Goal: Task Accomplishment & Management: Complete application form

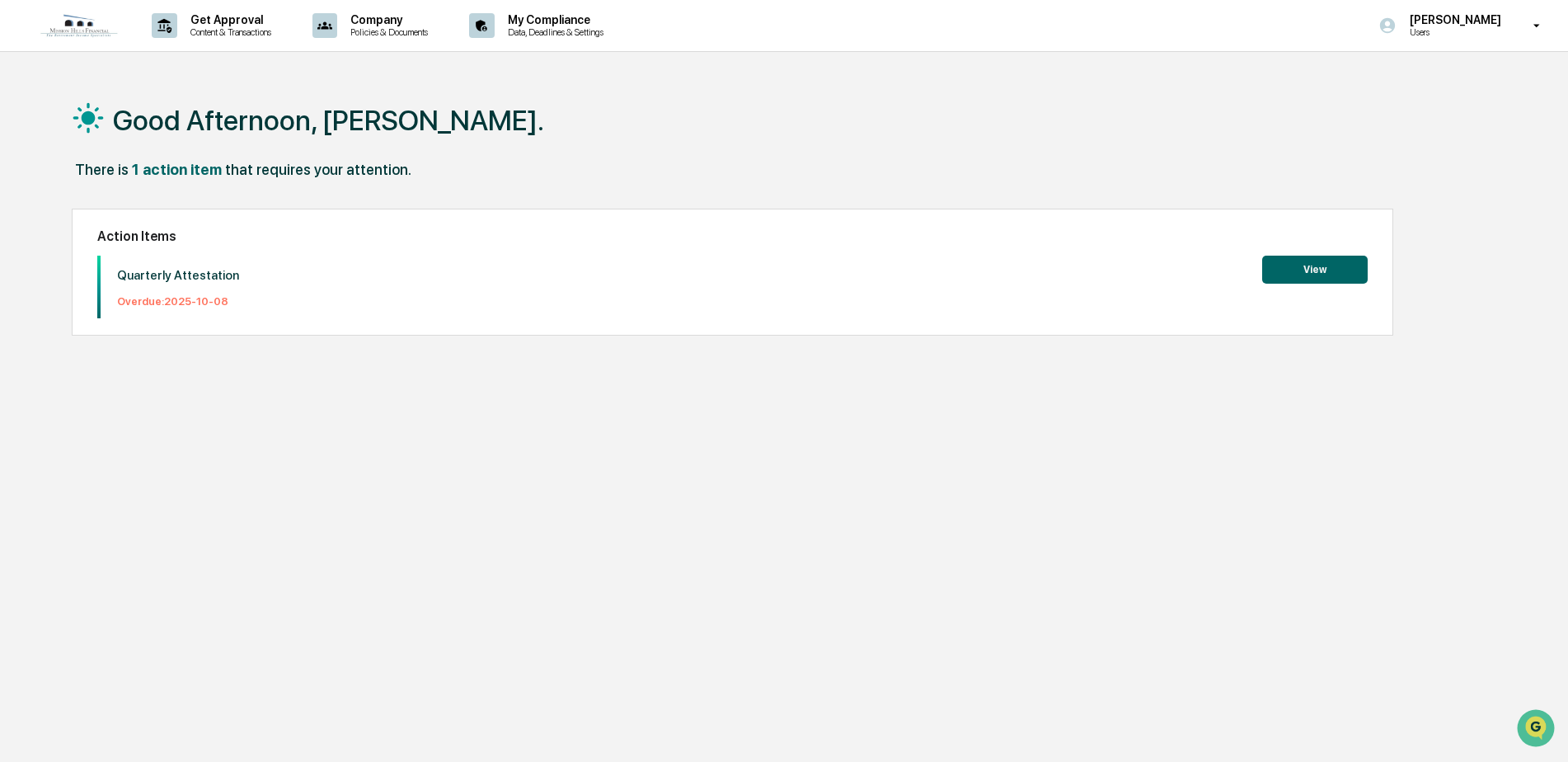
click at [105, 289] on div "Quarterly Attestation Overdue: [DATE]" at bounding box center [170, 287] width 138 height 63
click at [1334, 276] on button "View" at bounding box center [1314, 269] width 106 height 28
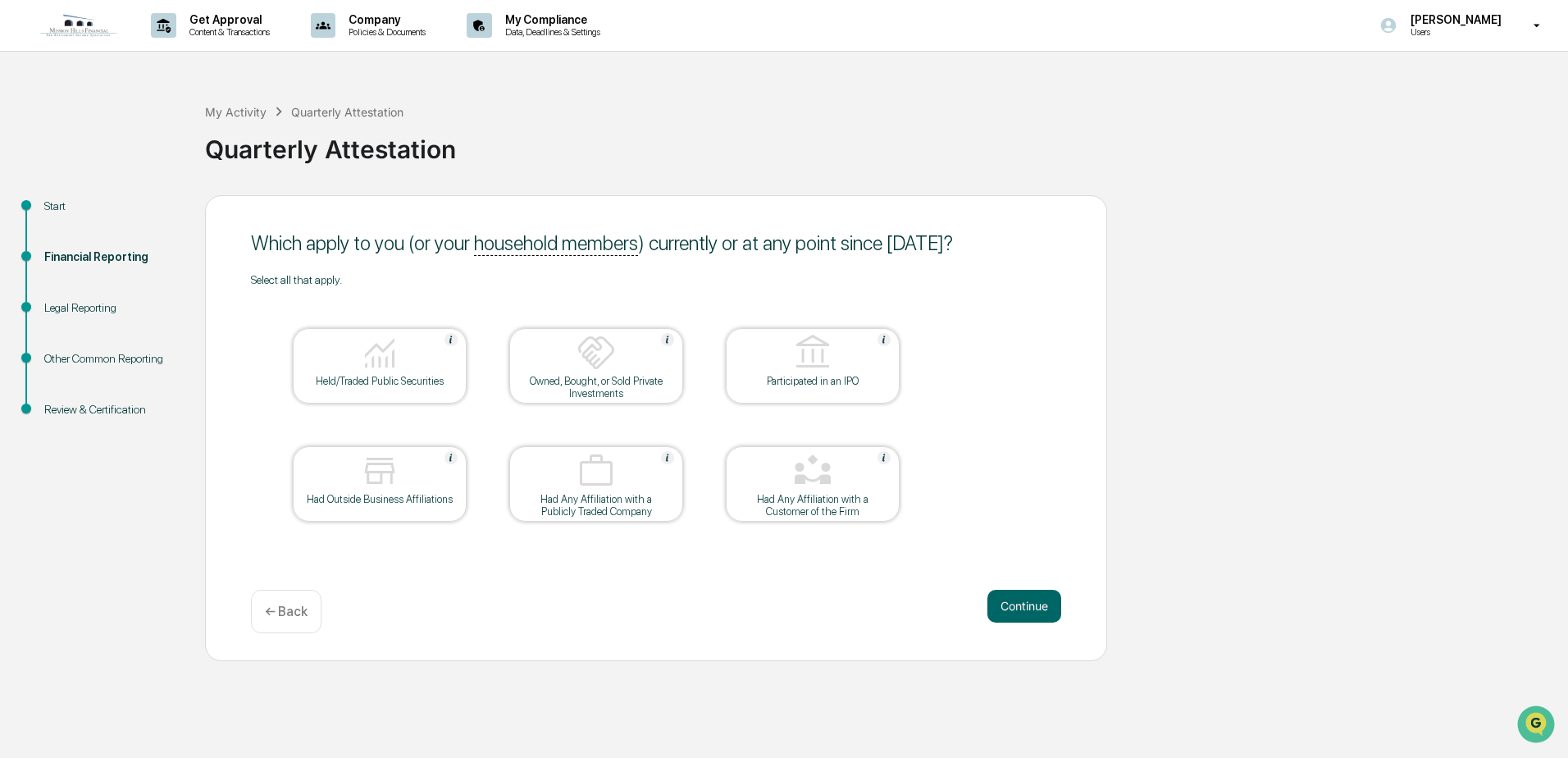
click at [388, 360] on img at bounding box center [380, 352] width 39 height 39
click at [1004, 614] on button "Continue" at bounding box center [1024, 606] width 74 height 33
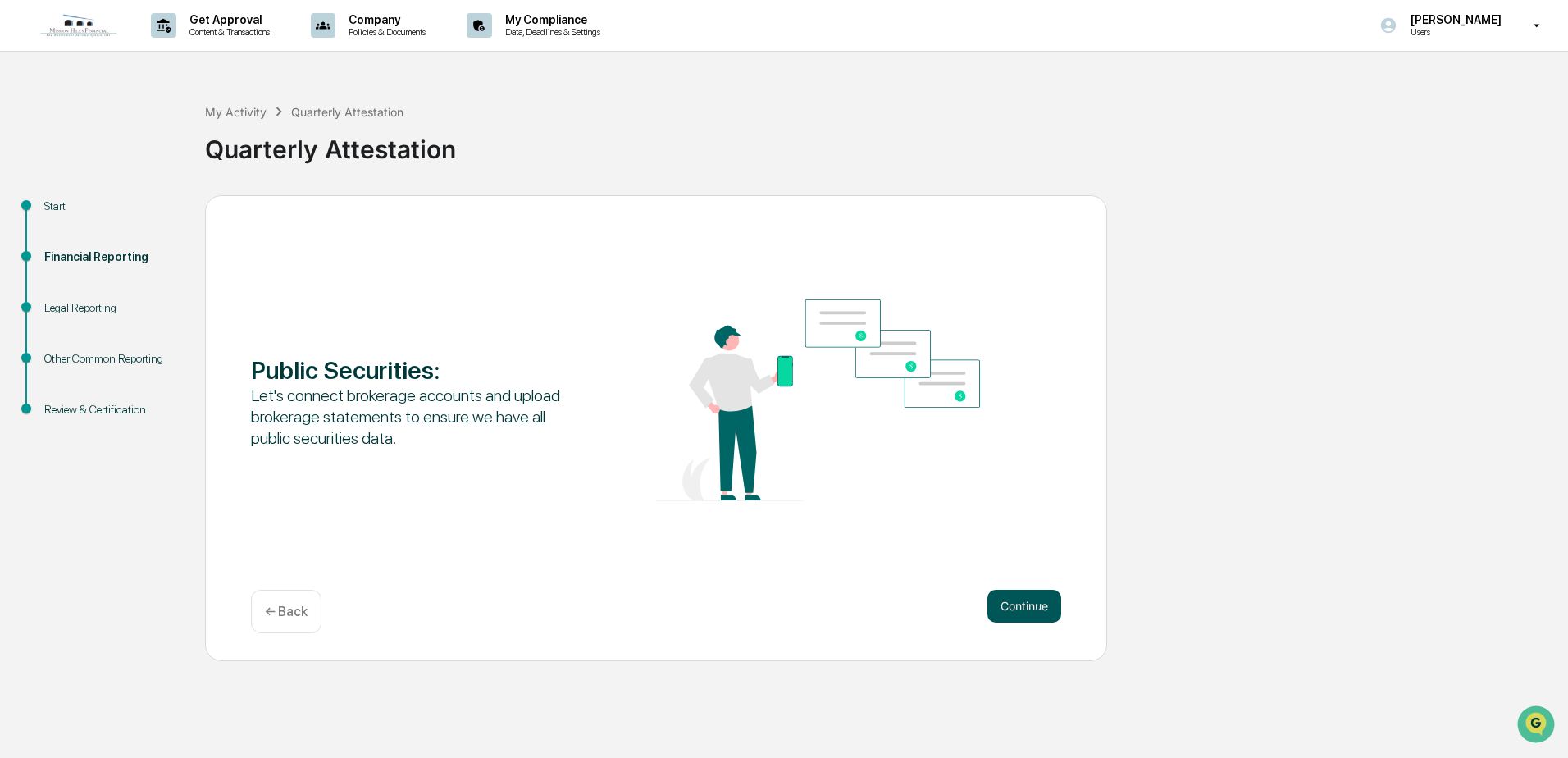
click at [1002, 612] on button "Continue" at bounding box center [1024, 606] width 74 height 33
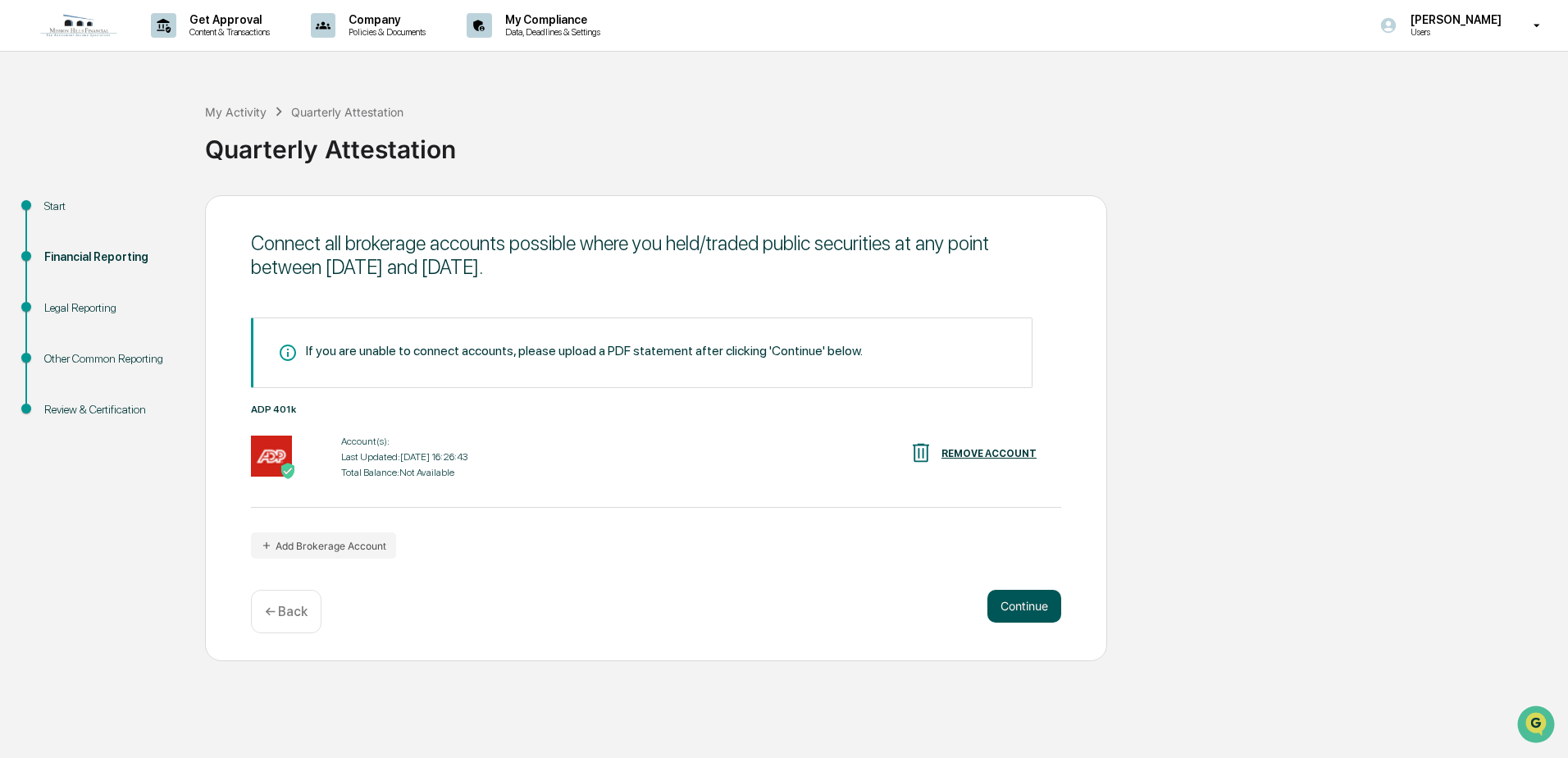
click at [1034, 597] on button "Continue" at bounding box center [1024, 606] width 74 height 33
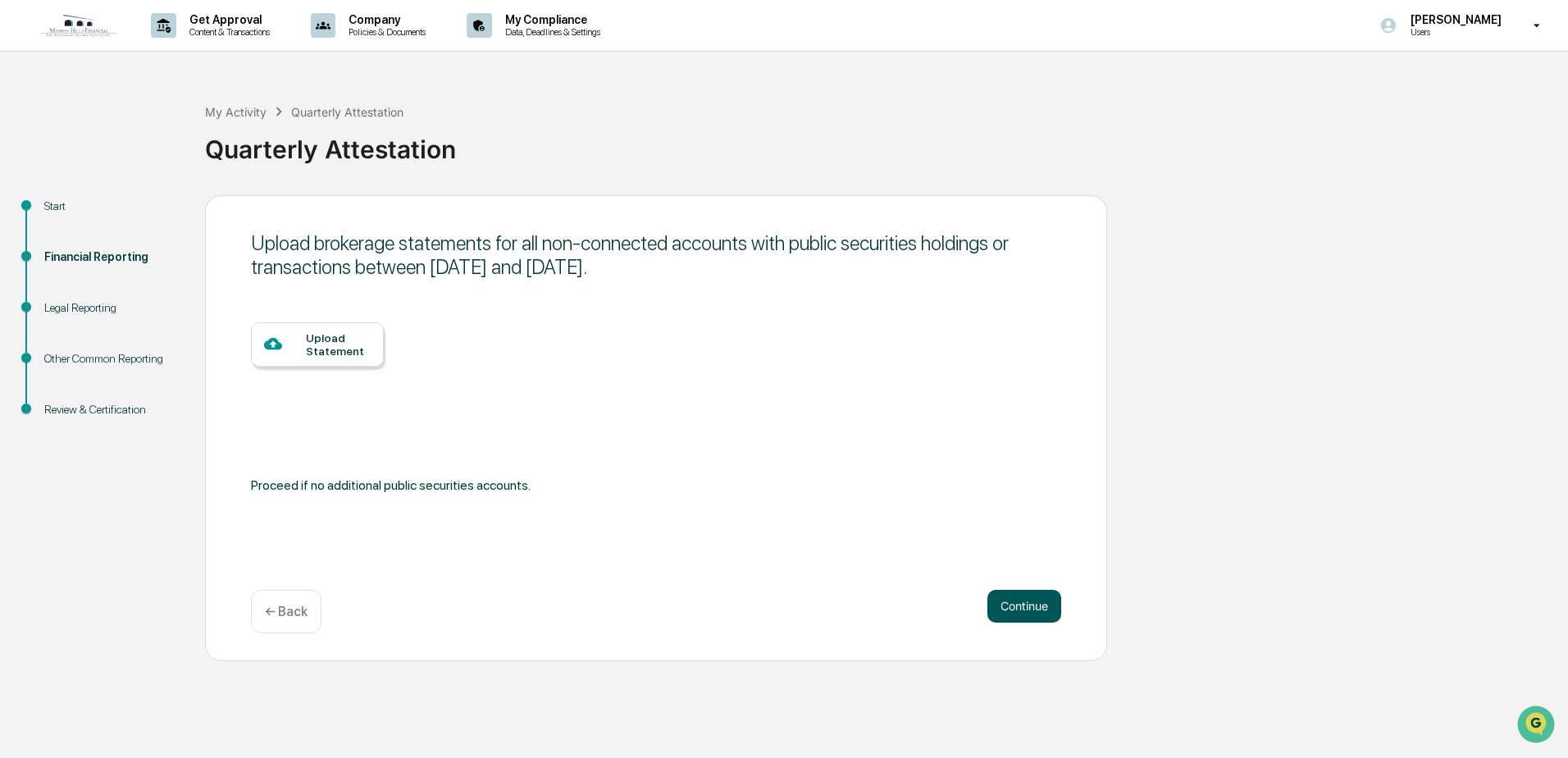
click at [1033, 597] on button "Continue" at bounding box center [1024, 606] width 74 height 33
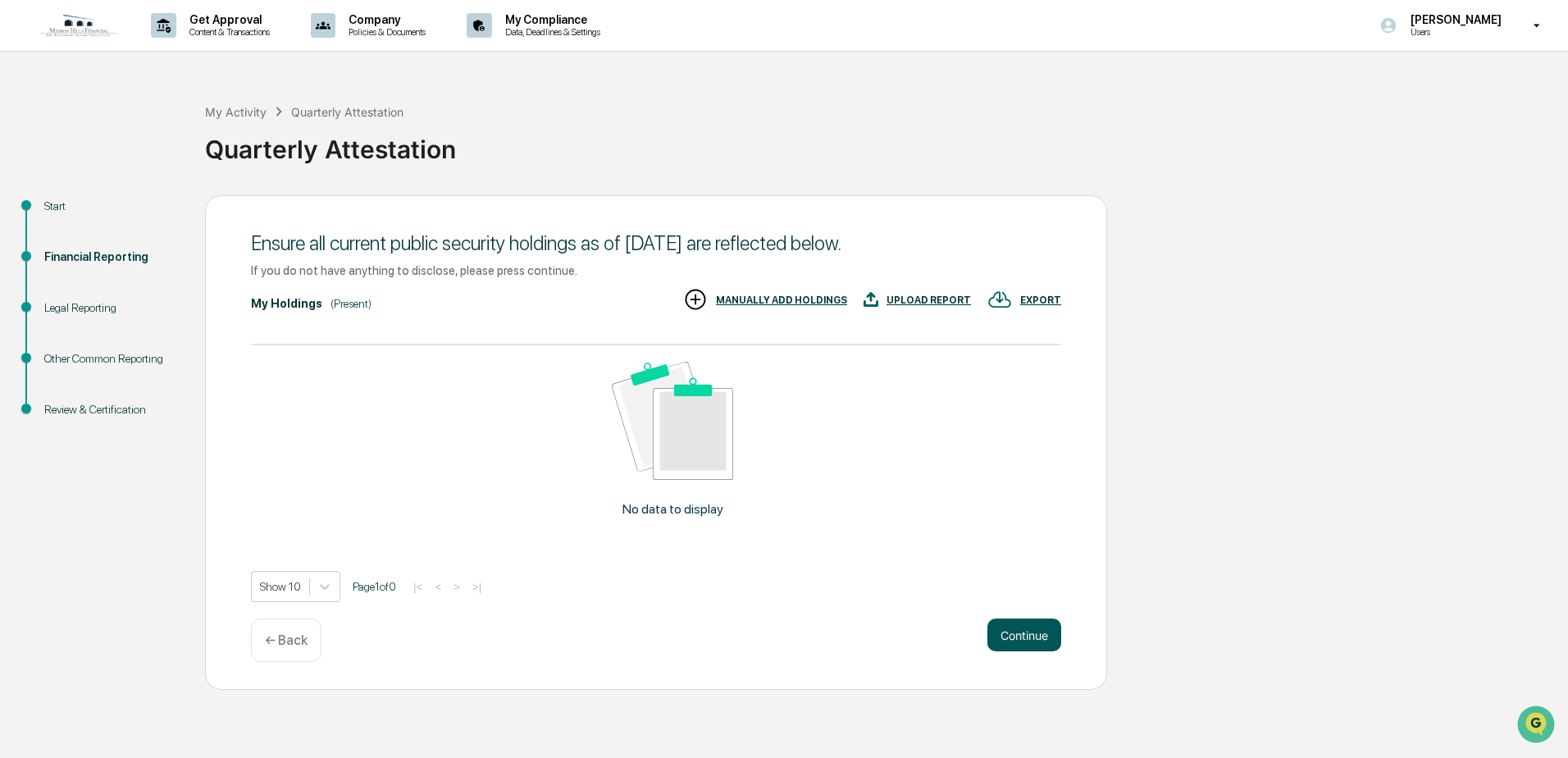
click at [1042, 637] on button "Continue" at bounding box center [1024, 634] width 74 height 33
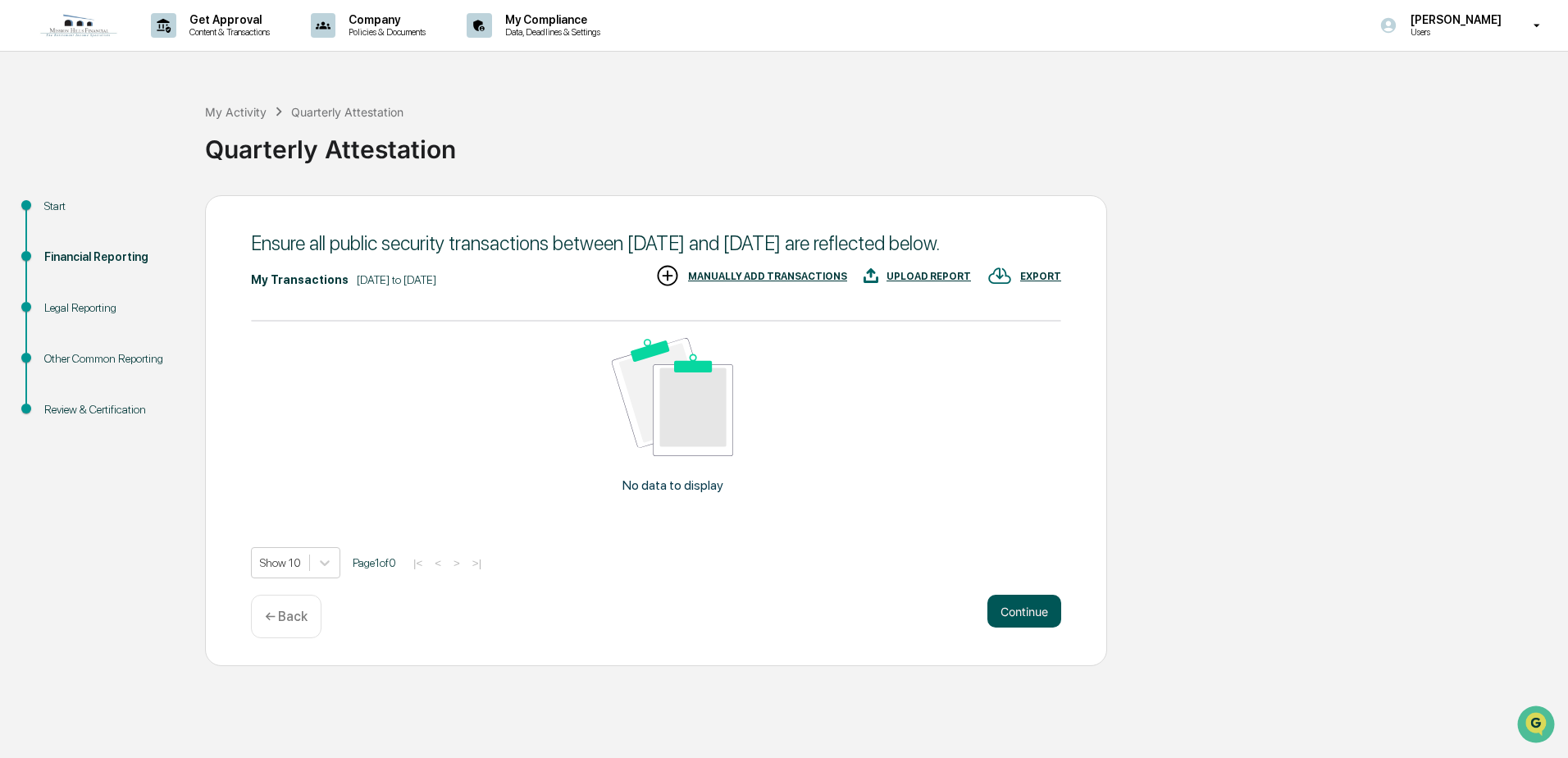
click at [1037, 627] on button "Continue" at bounding box center [1024, 611] width 74 height 33
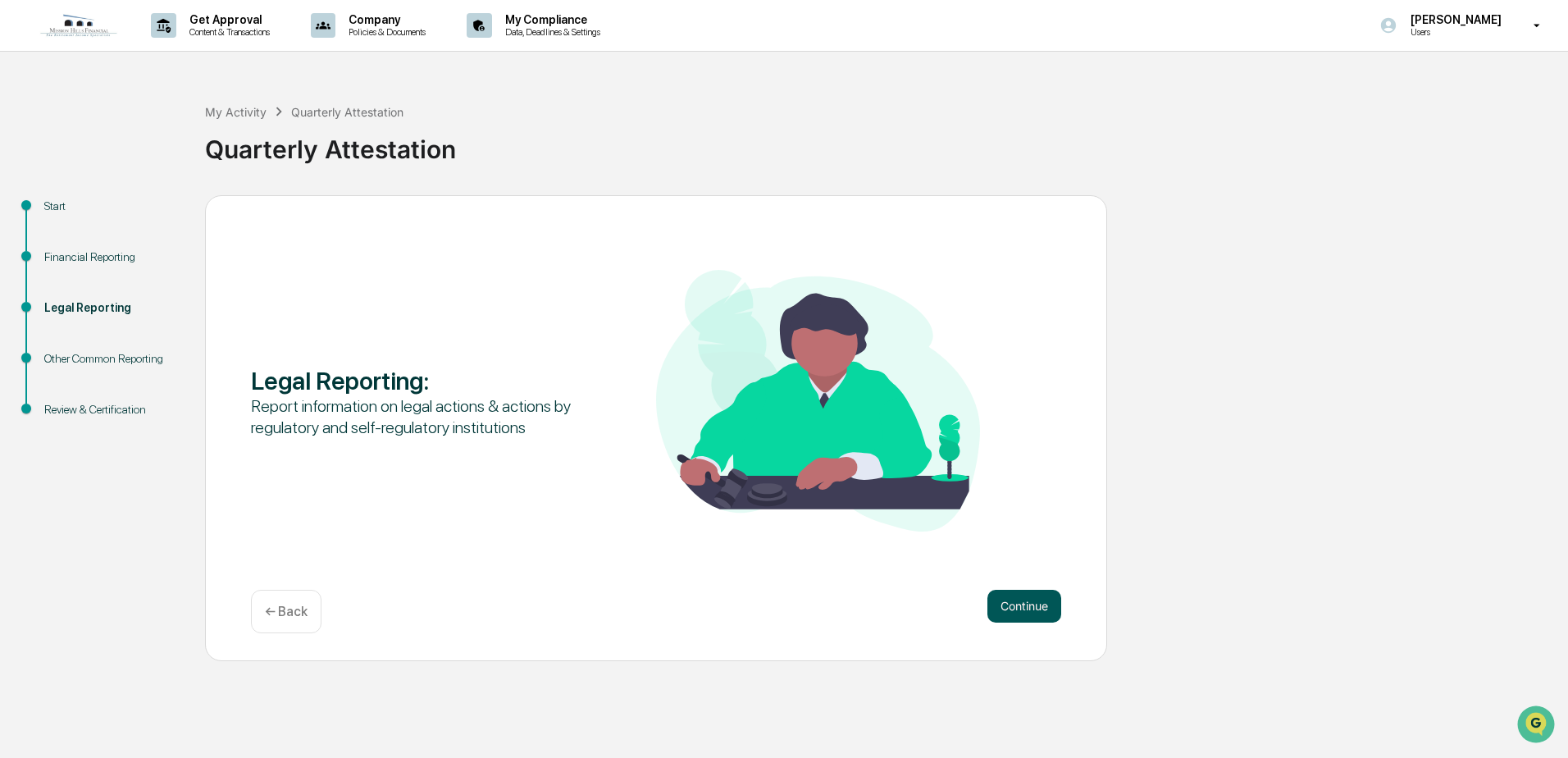
click at [1028, 616] on button "Continue" at bounding box center [1024, 606] width 74 height 33
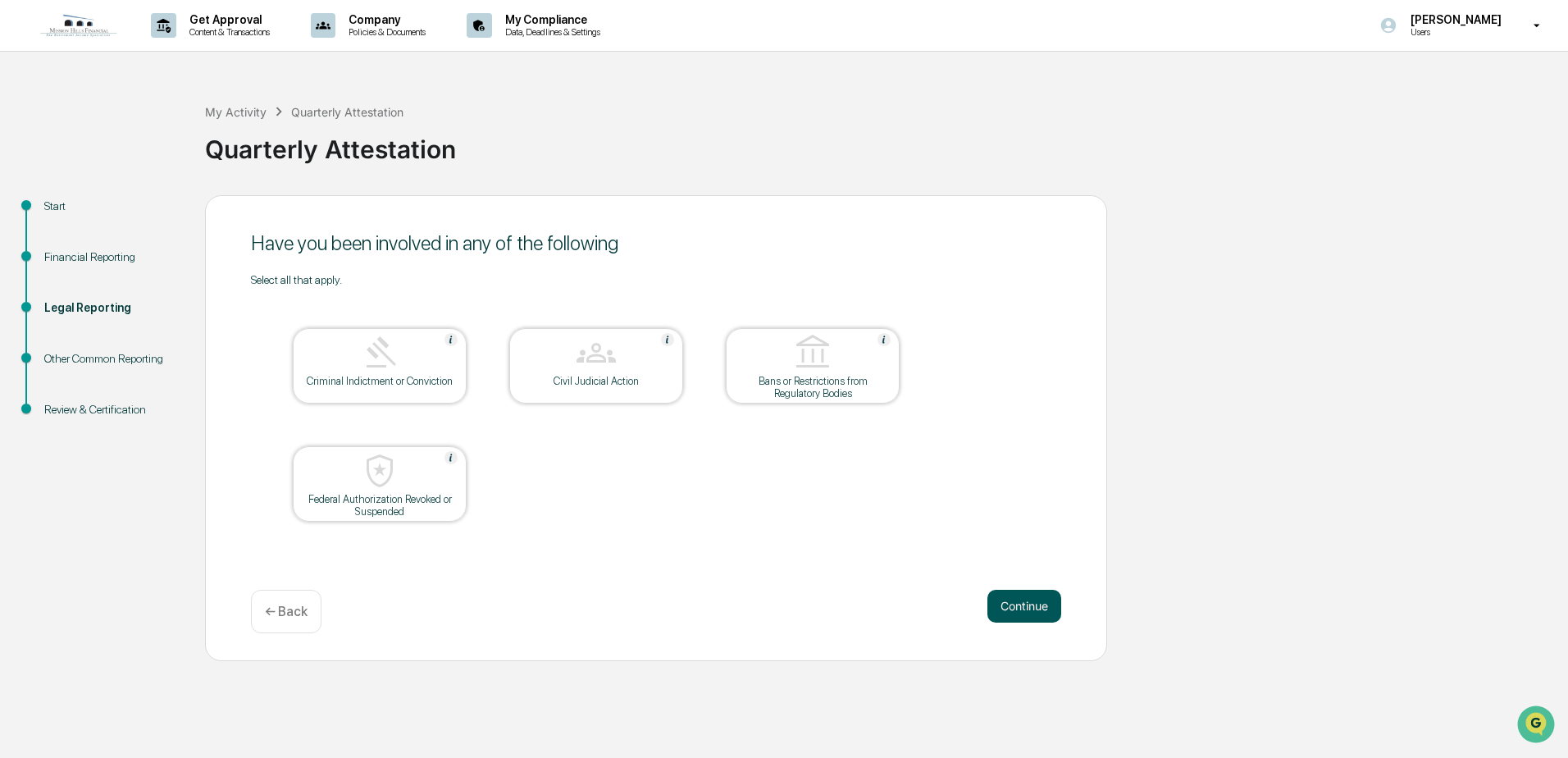
click at [1024, 603] on button "Continue" at bounding box center [1024, 606] width 74 height 33
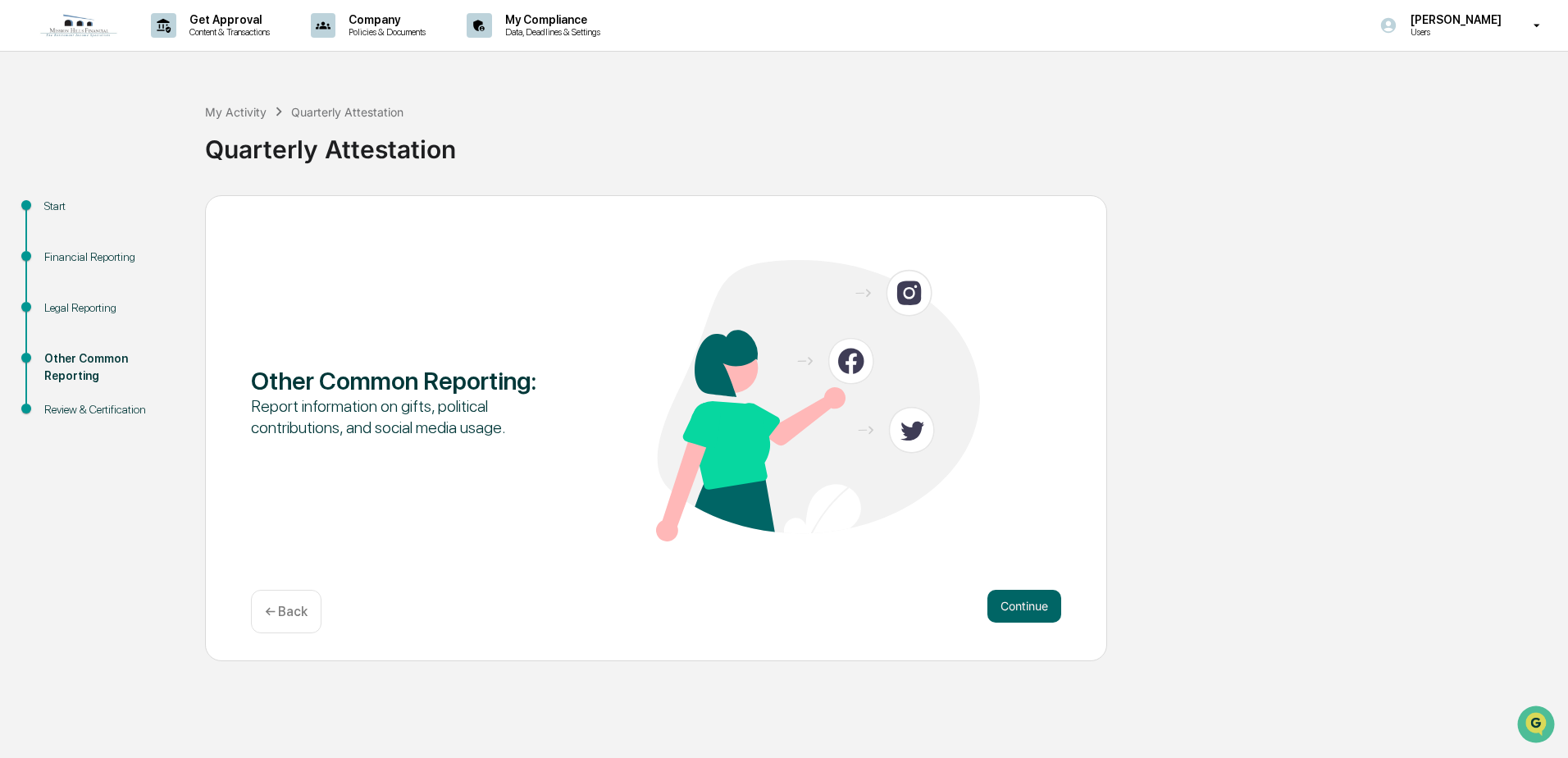
click at [1024, 603] on button "Continue" at bounding box center [1024, 606] width 74 height 33
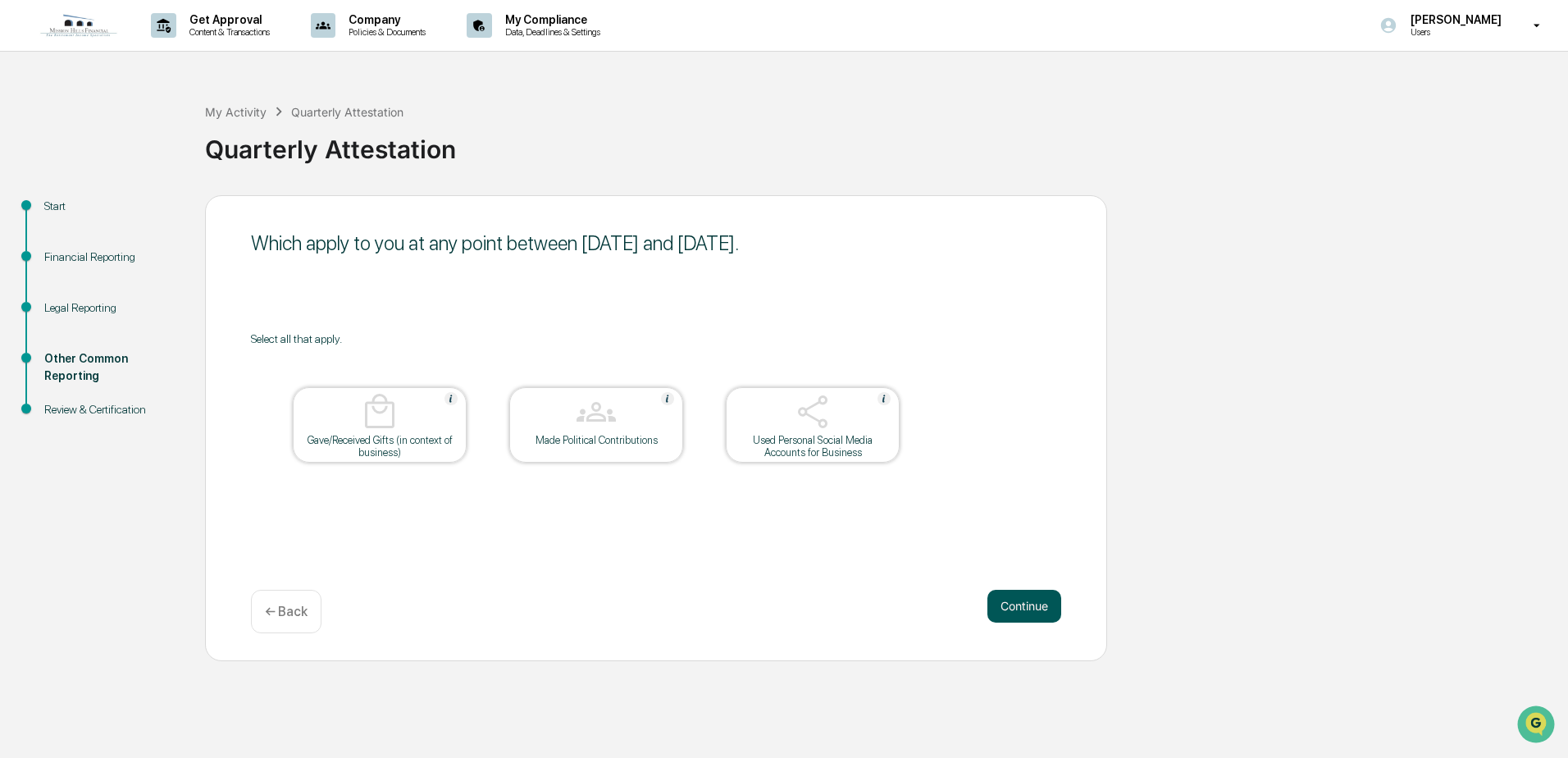
click at [1028, 599] on button "Continue" at bounding box center [1024, 606] width 74 height 33
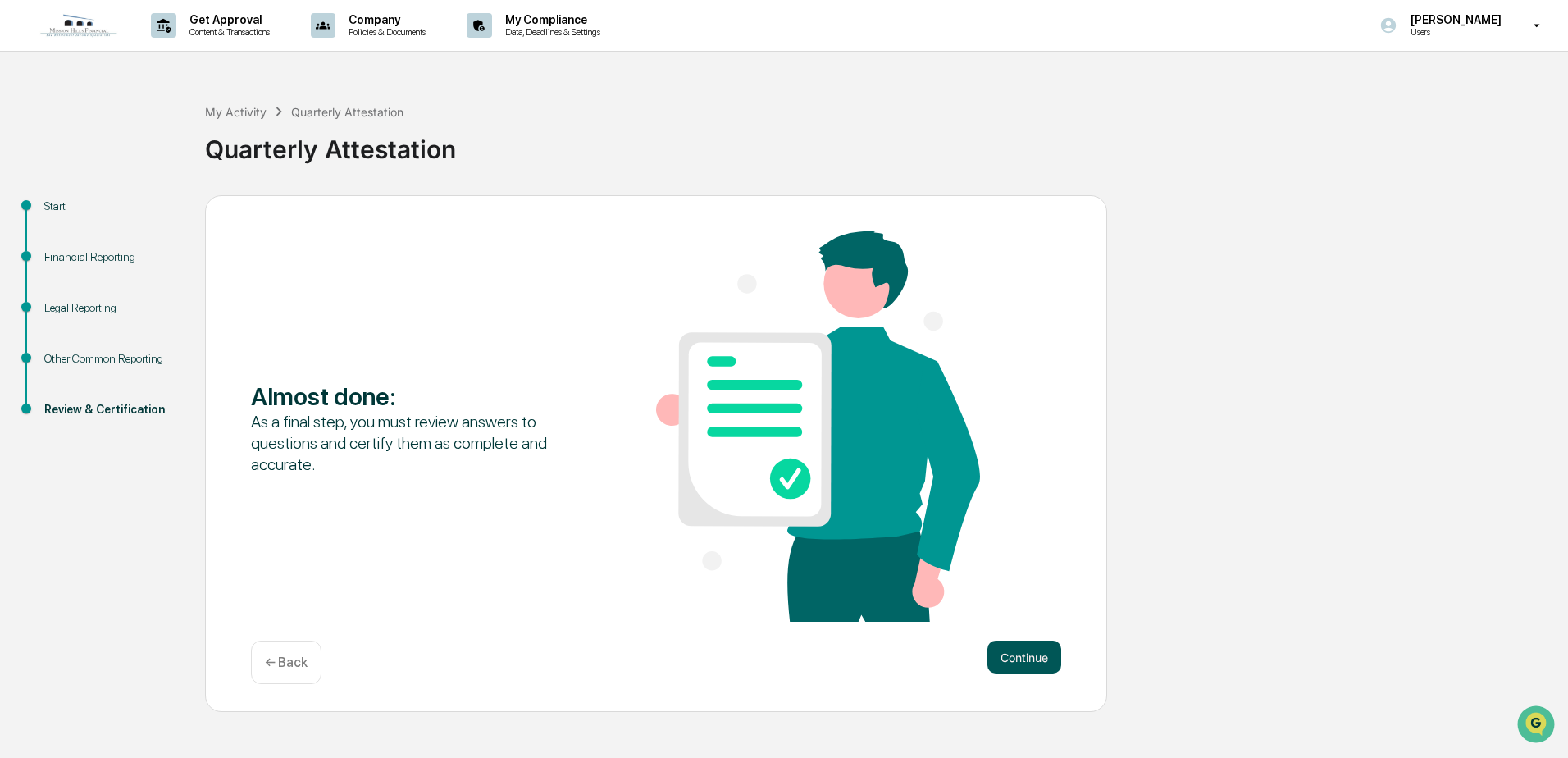
click at [1030, 650] on button "Continue" at bounding box center [1024, 657] width 74 height 33
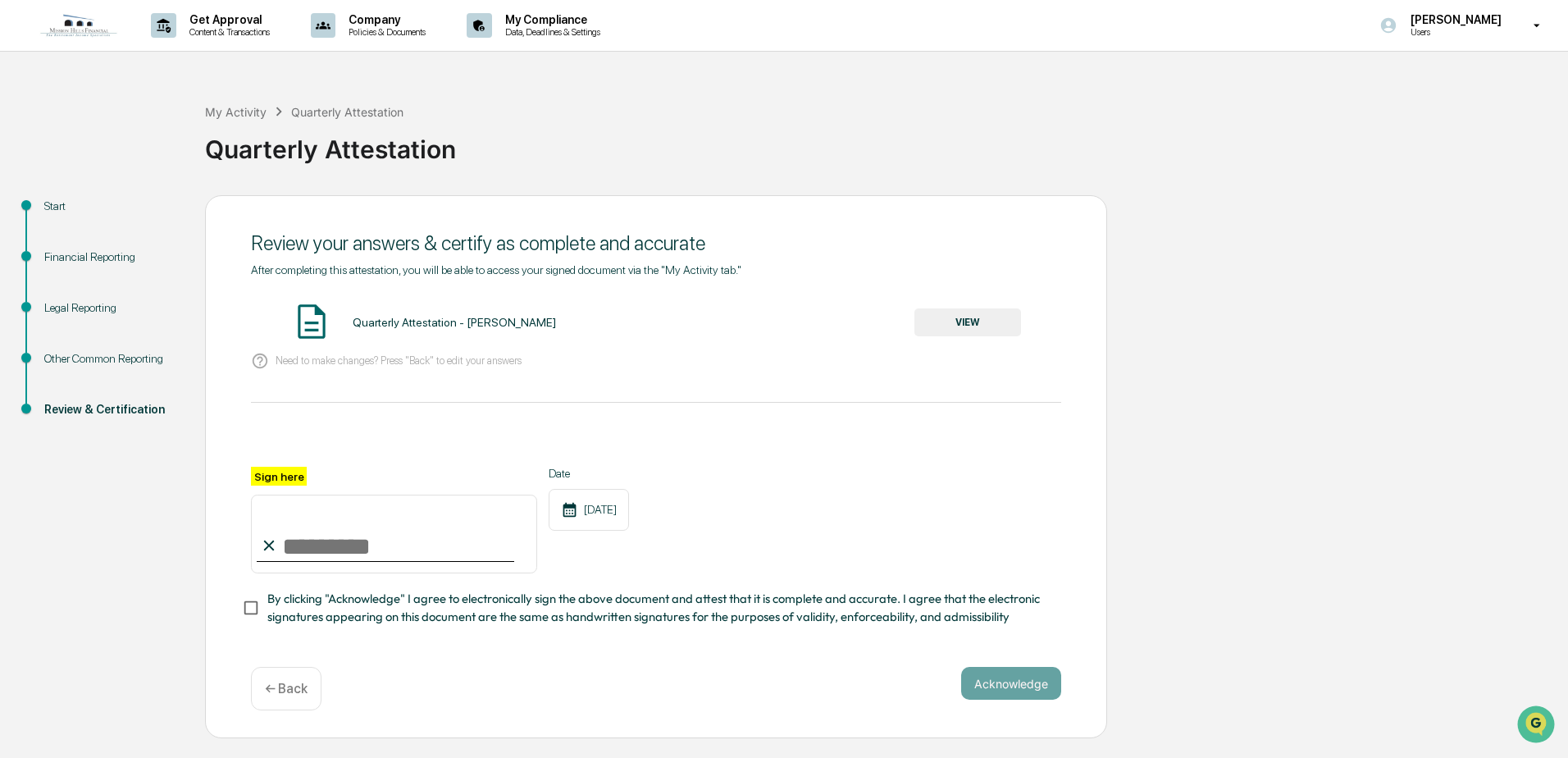
click at [952, 326] on button "VIEW" at bounding box center [968, 322] width 106 height 28
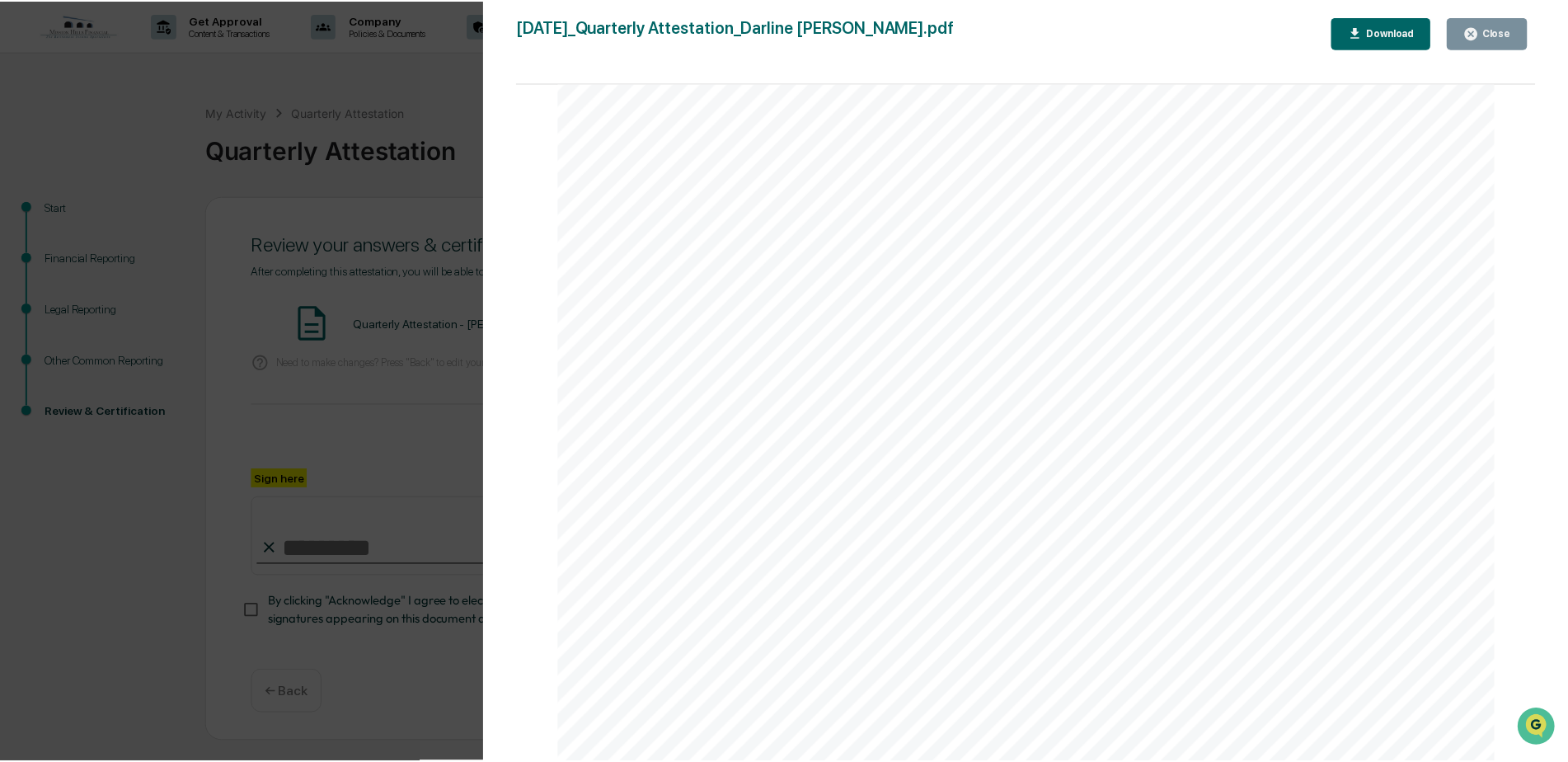
scroll to position [6237, 0]
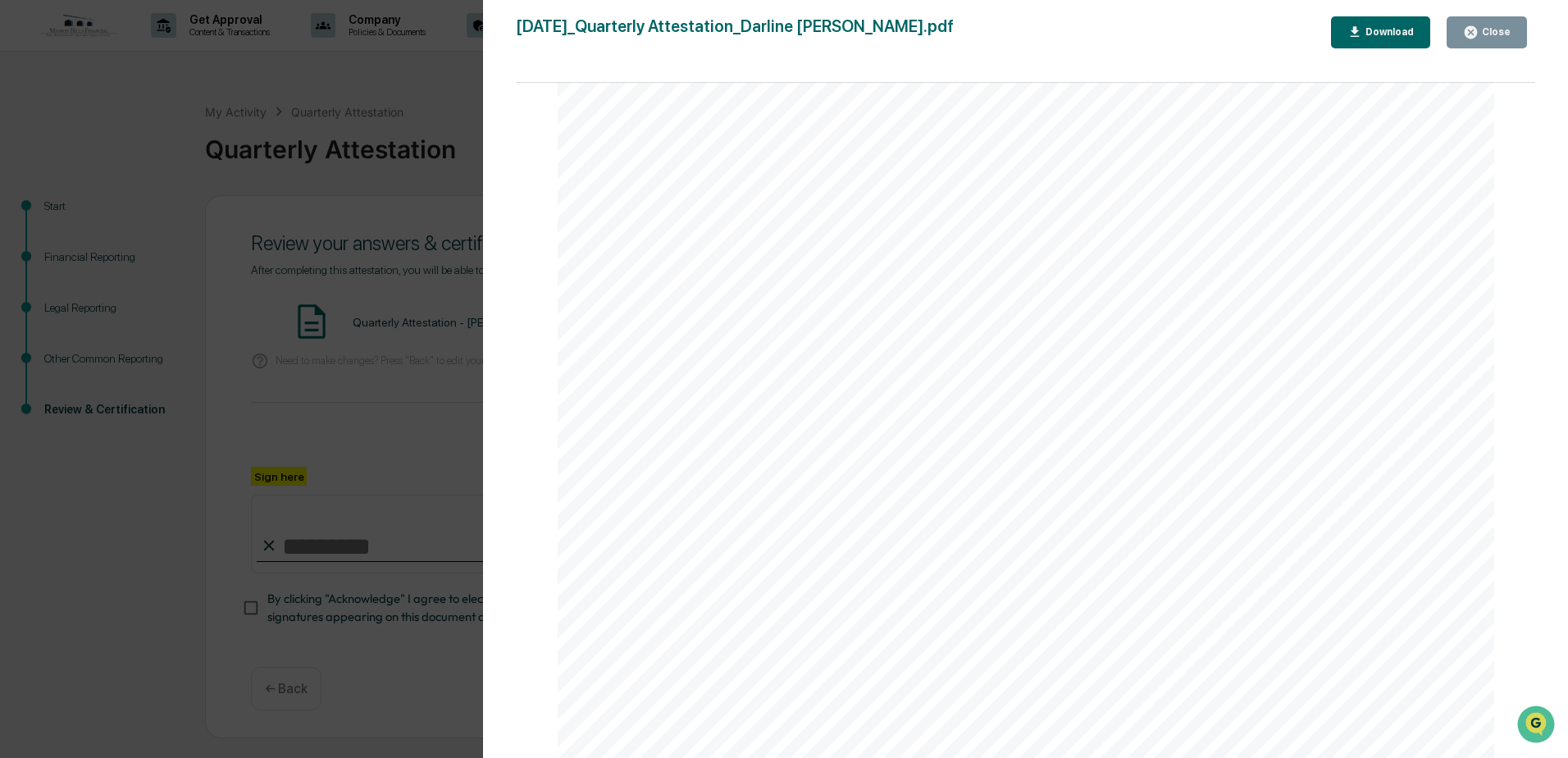
click at [1491, 21] on button "Close" at bounding box center [1487, 32] width 80 height 32
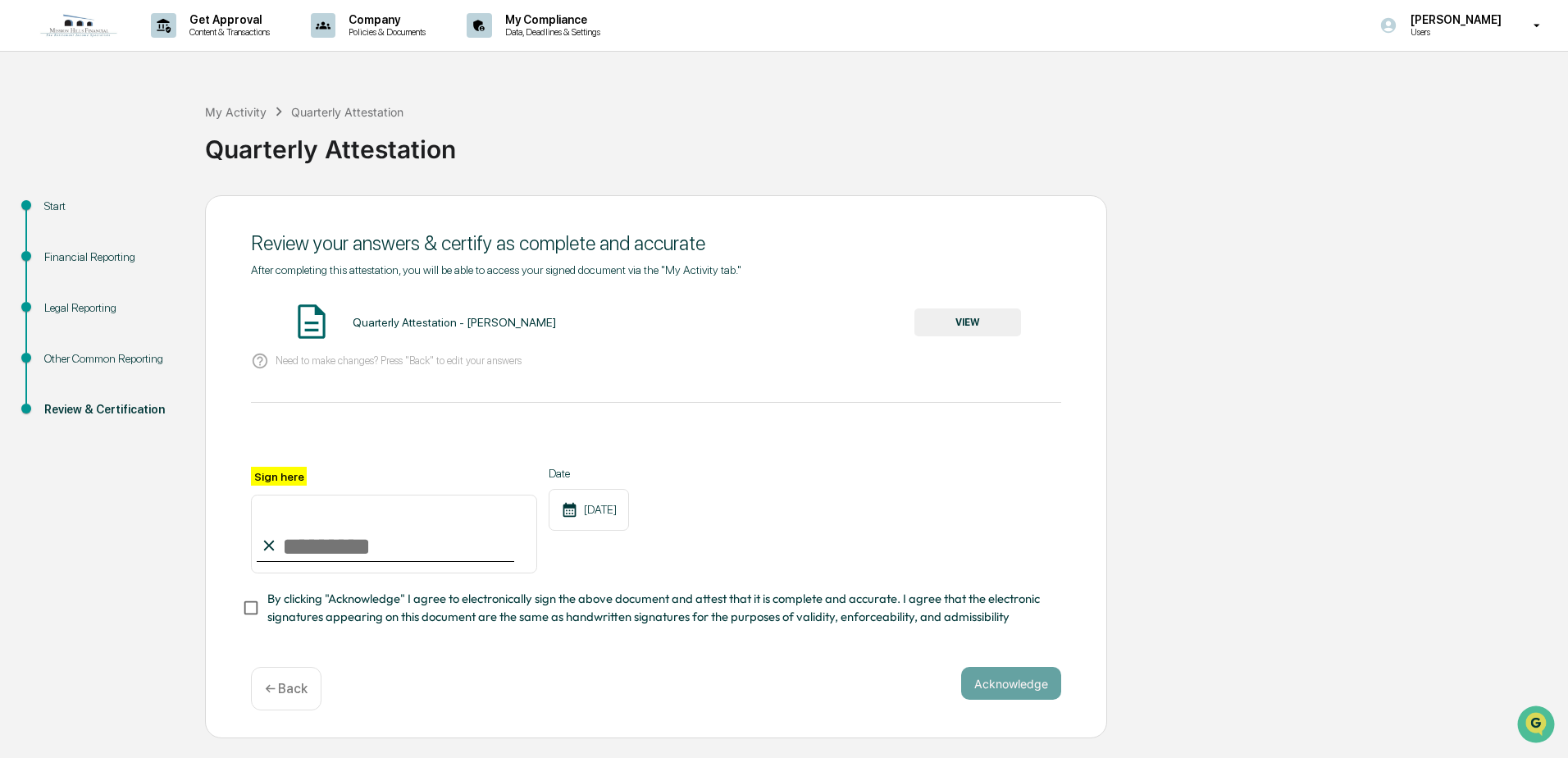
click at [499, 550] on input "Sign here" at bounding box center [394, 533] width 286 height 78
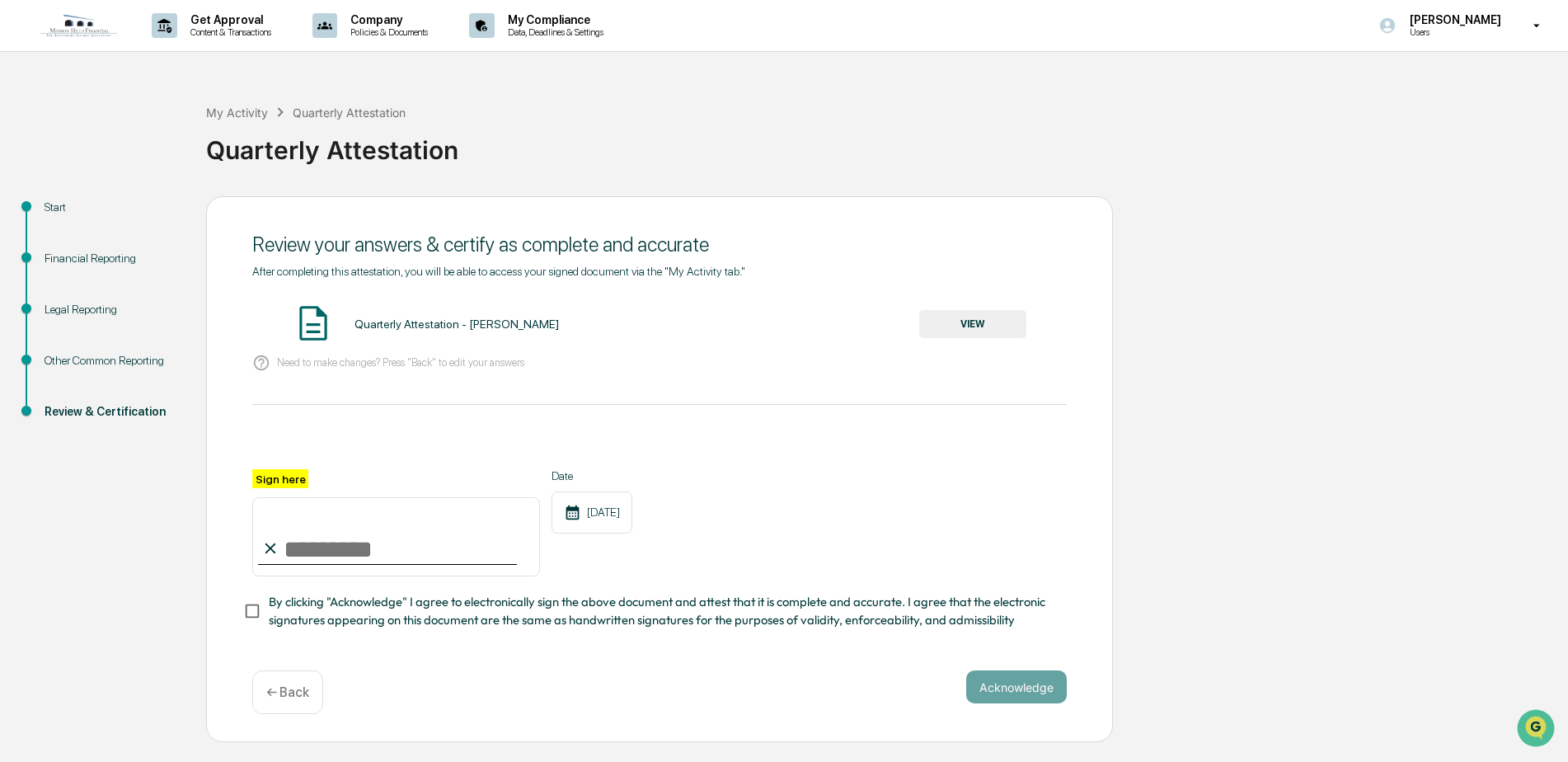
type input "*"
type input "**********"
click at [1042, 694] on button "Acknowledge" at bounding box center [1016, 686] width 101 height 33
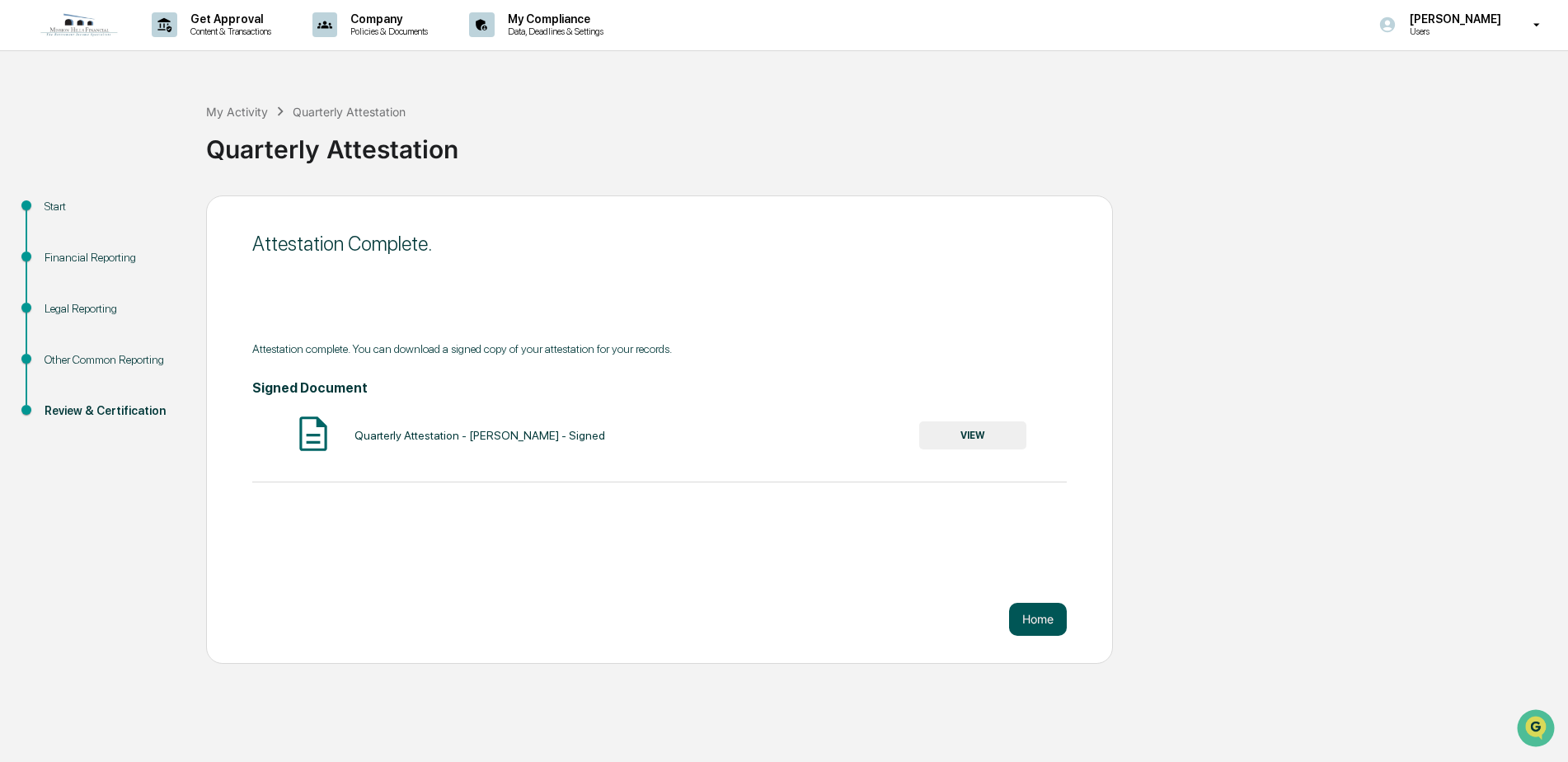
click at [1055, 608] on button "Home" at bounding box center [1038, 619] width 58 height 33
